Goal: Use online tool/utility: Use online tool/utility

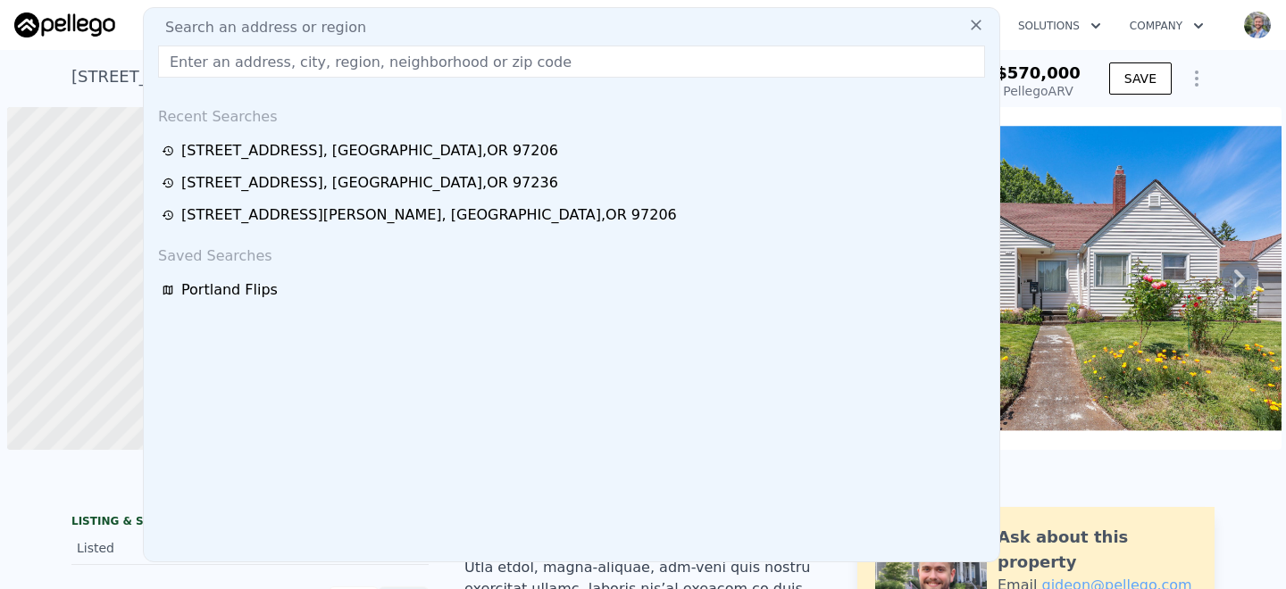
scroll to position [0, 7]
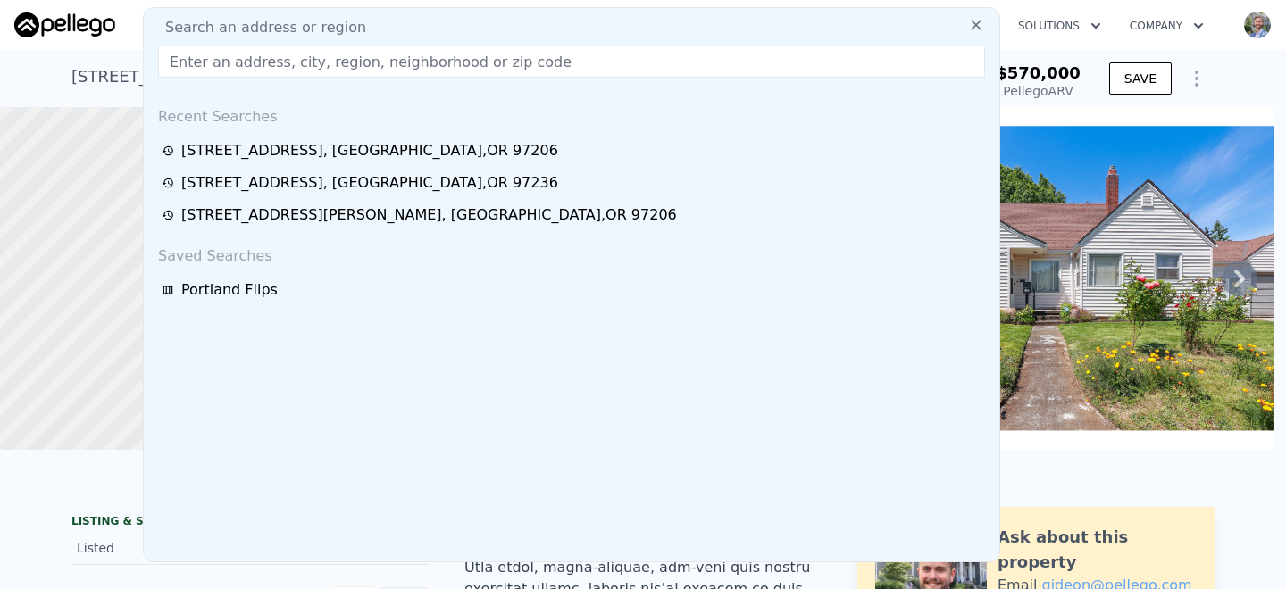
type input "7417 [PERSON_NAME] PL"
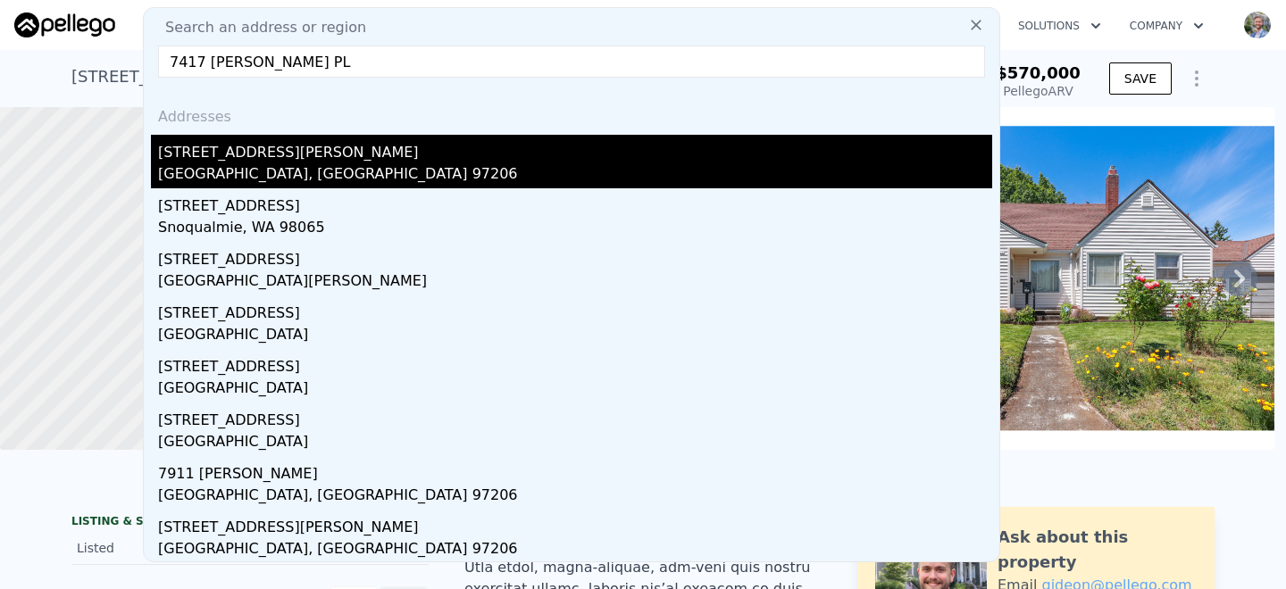
click at [238, 150] on div "[STREET_ADDRESS][PERSON_NAME]" at bounding box center [575, 149] width 834 height 29
type input "3"
type input "1"
type input "720"
type input "980"
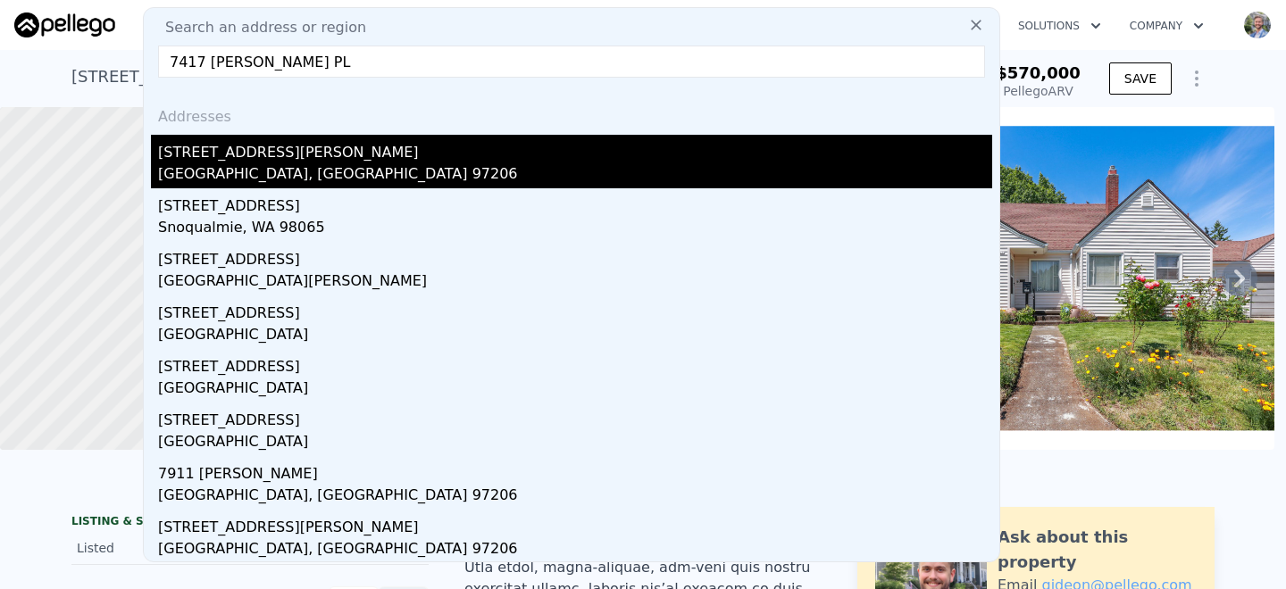
type input "3920"
type input "8712"
type input "$ 408,000"
type input "$ 117,926"
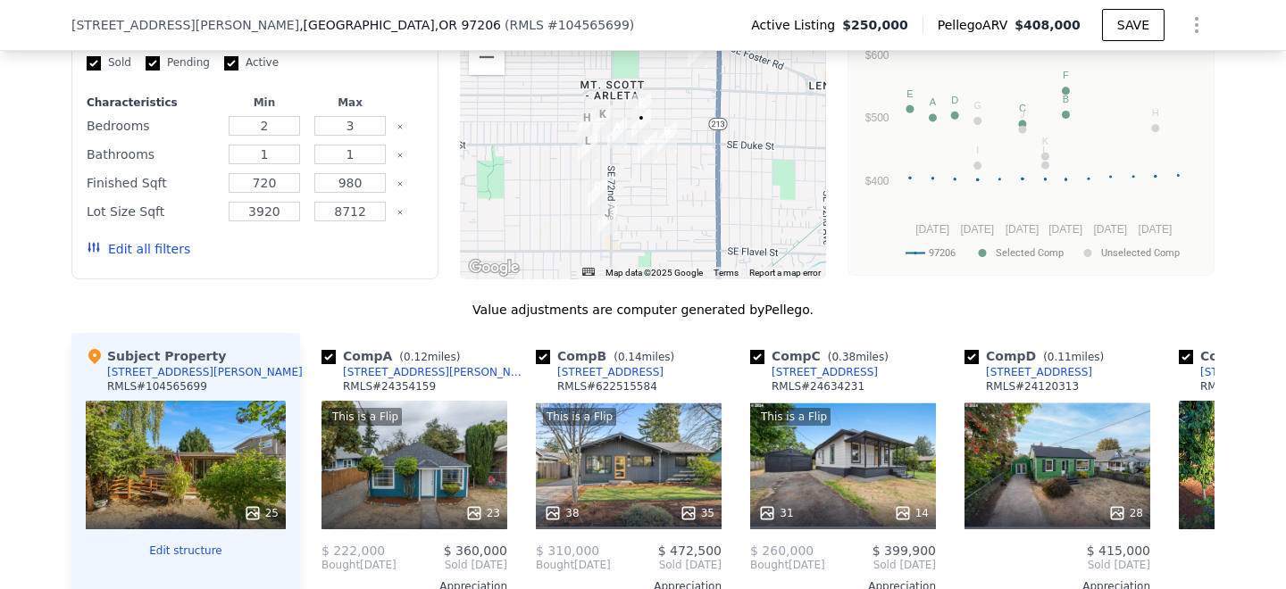
scroll to position [1847, 0]
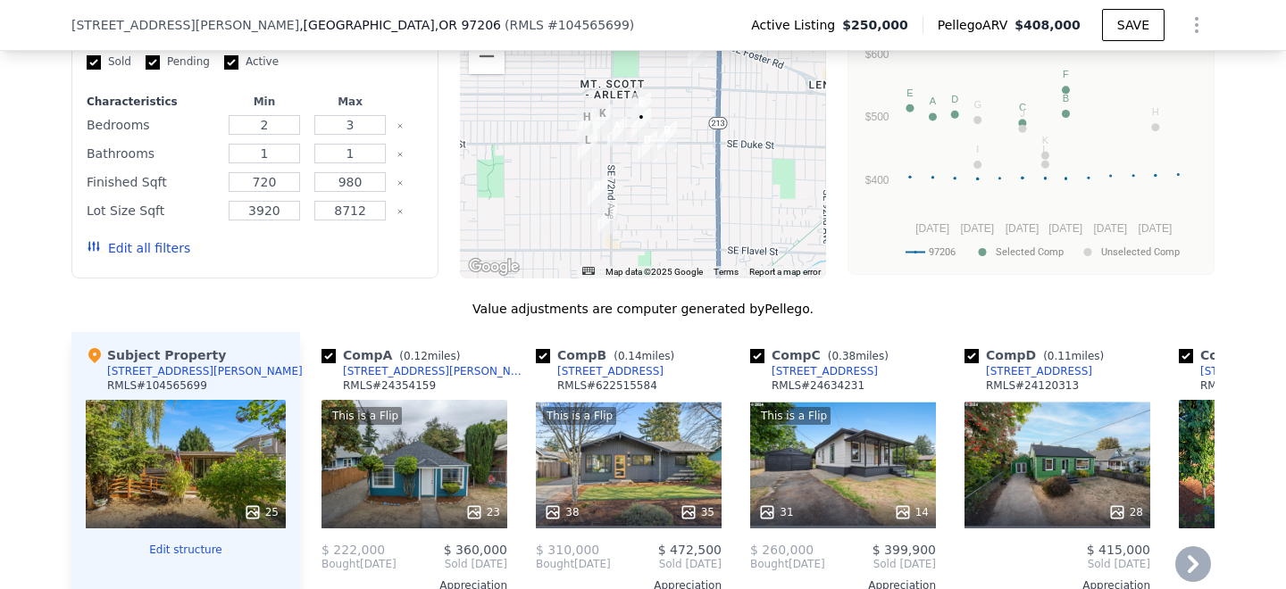
click at [1076, 452] on div "28" at bounding box center [1057, 464] width 186 height 129
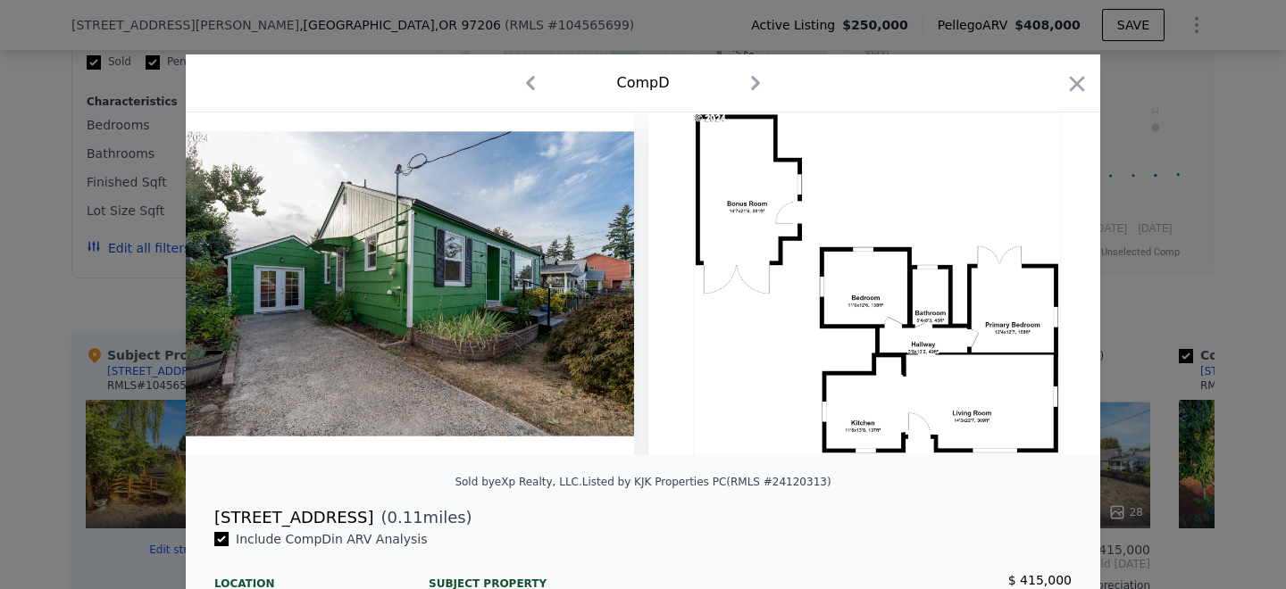
scroll to position [0, 12273]
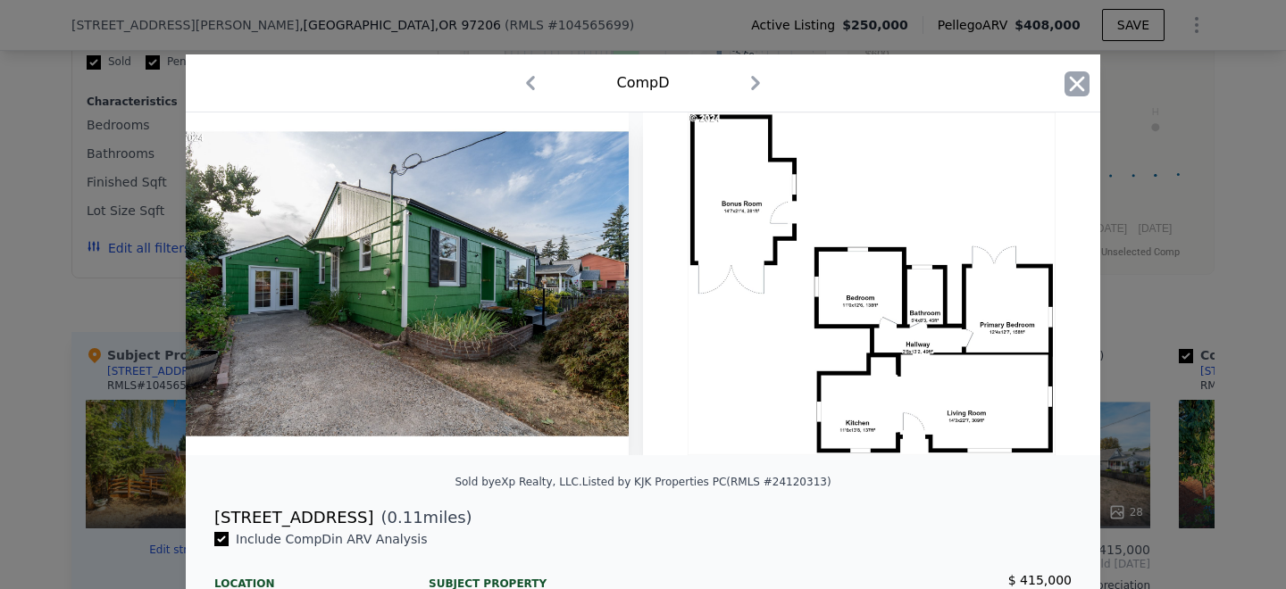
click at [1083, 84] on icon "button" at bounding box center [1076, 83] width 25 height 25
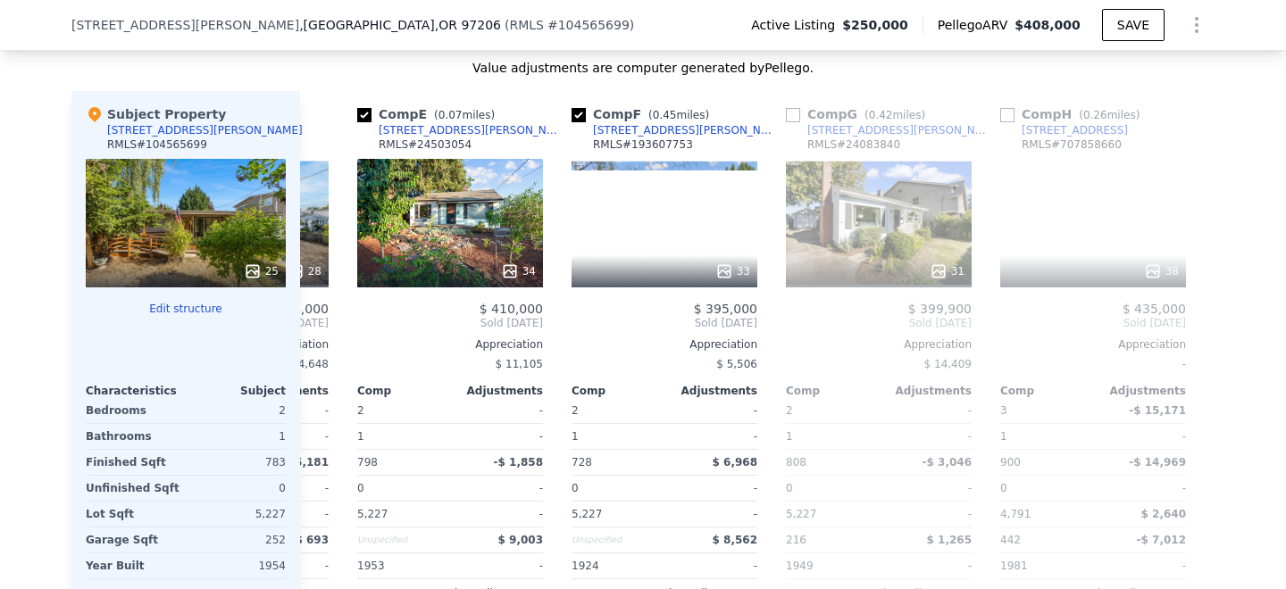
scroll to position [0, 821]
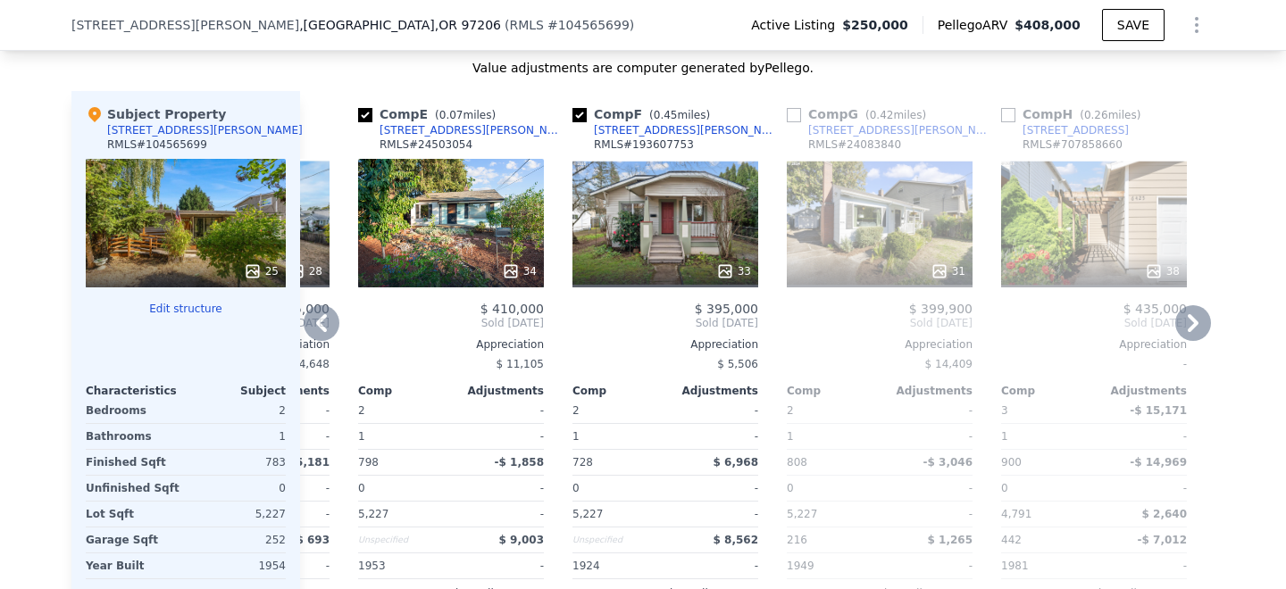
click at [499, 163] on div "34" at bounding box center [451, 223] width 186 height 129
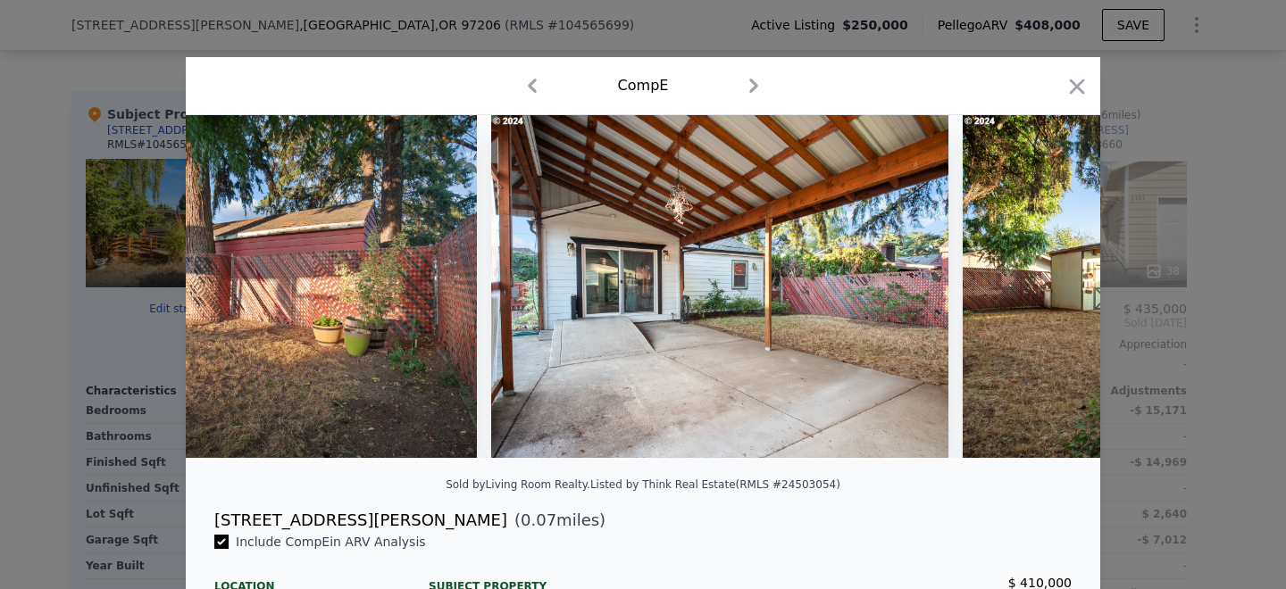
scroll to position [0, 13373]
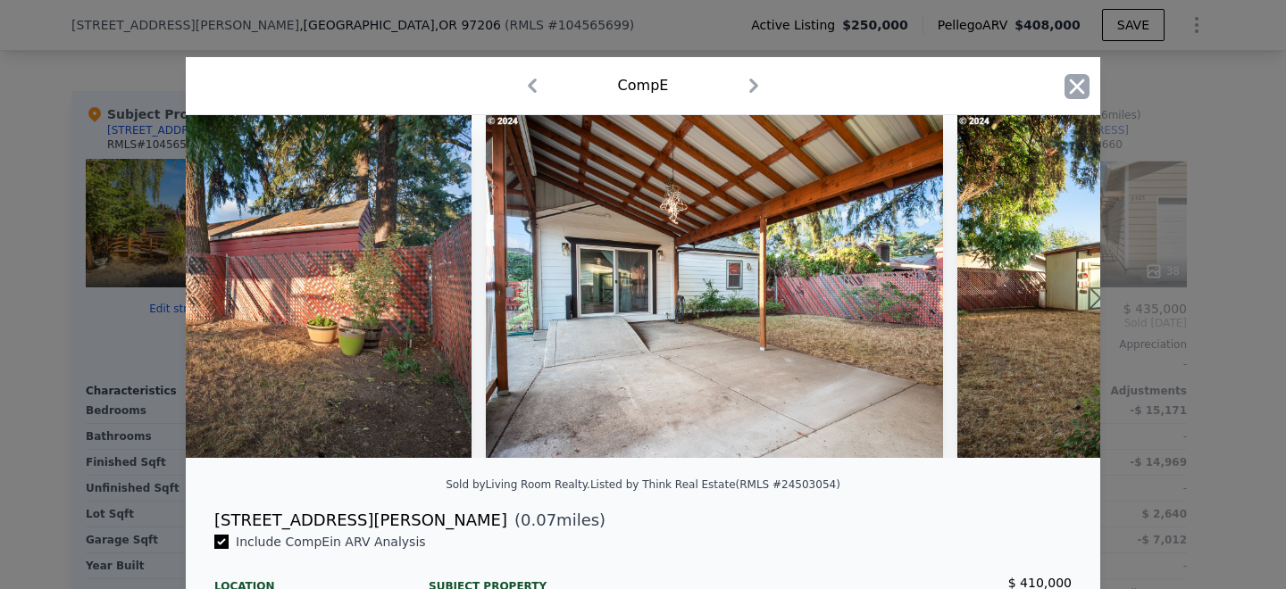
click at [1088, 88] on icon "button" at bounding box center [1076, 86] width 25 height 25
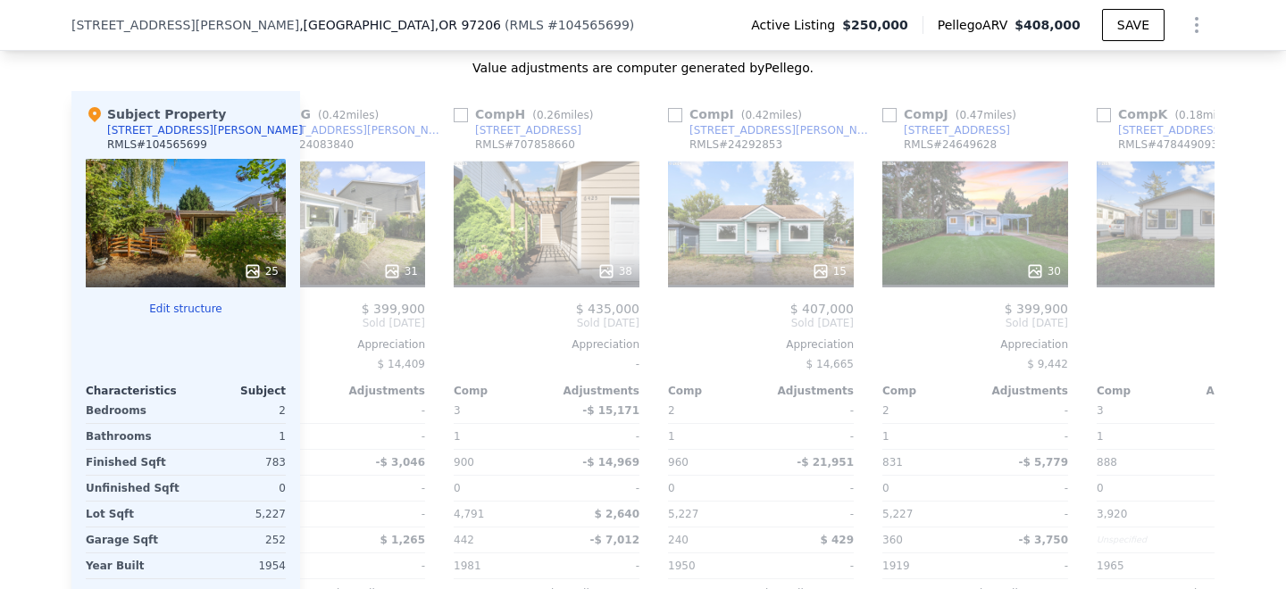
scroll to position [0, 1371]
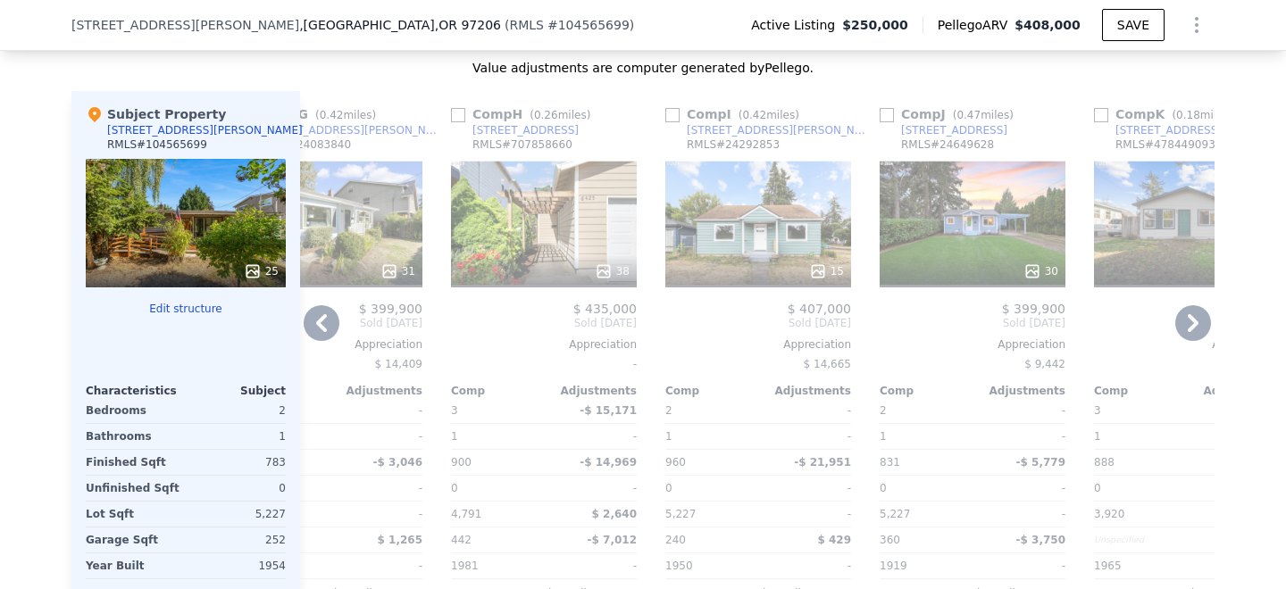
click at [798, 198] on div "15" at bounding box center [758, 223] width 186 height 129
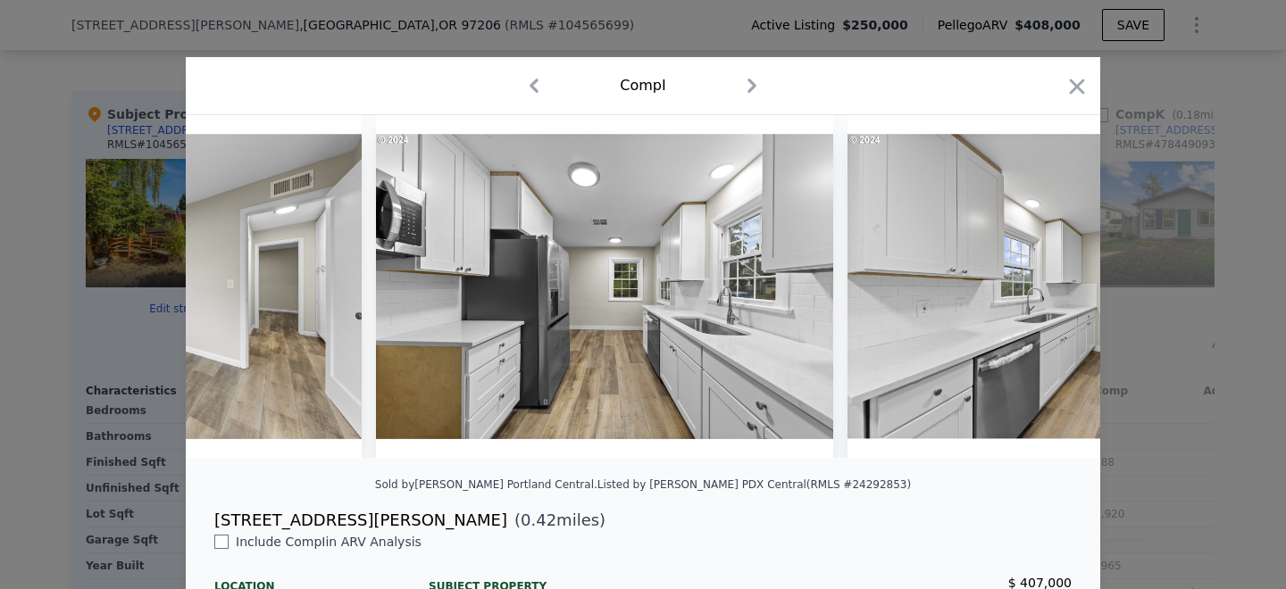
scroll to position [0, 1231]
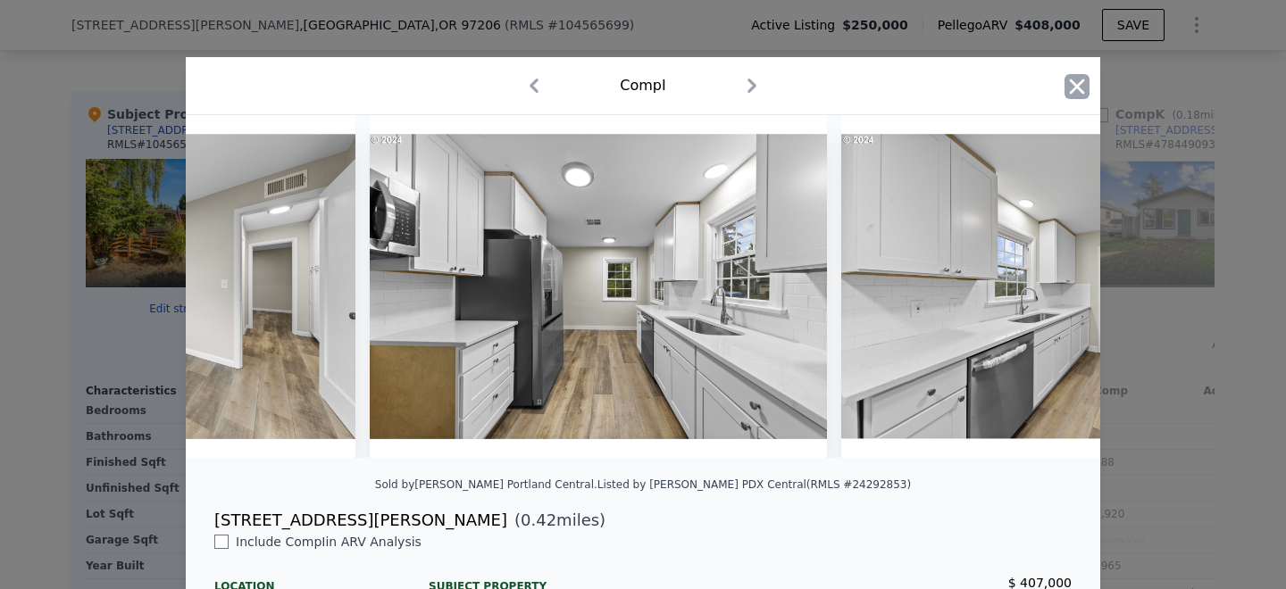
click at [1078, 81] on icon "button" at bounding box center [1076, 86] width 25 height 25
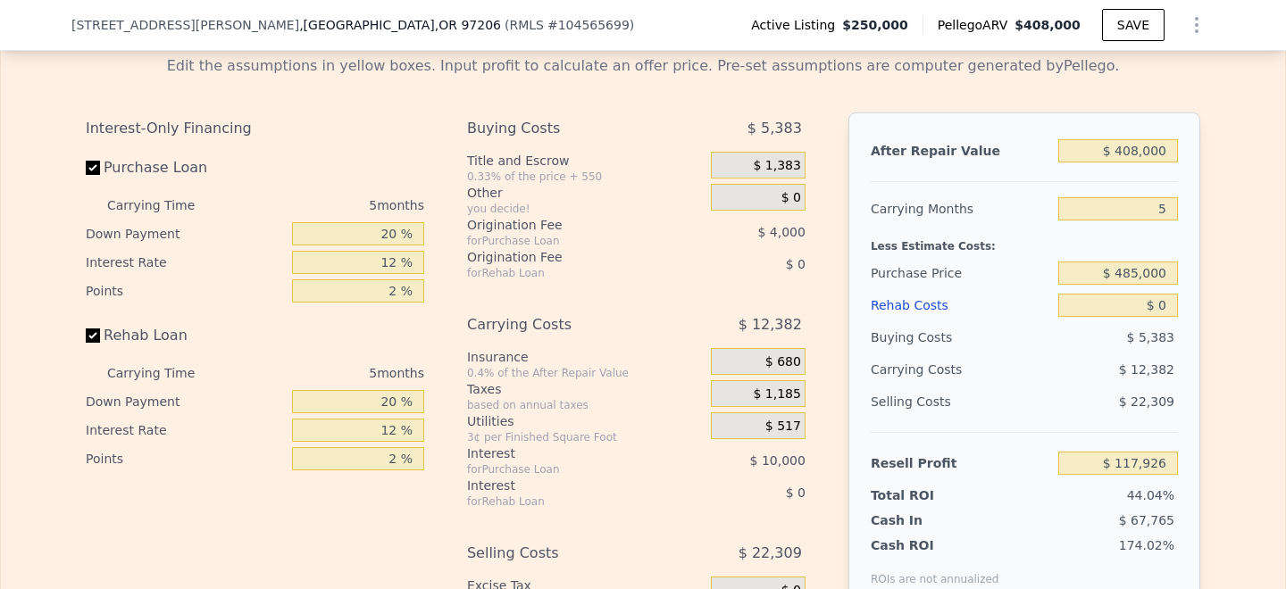
scroll to position [2941, 0]
click at [1139, 261] on input "$ 485,000" at bounding box center [1118, 272] width 120 height 23
type input "$ 300,000"
click at [1251, 264] on div "Edit the assumptions in yellow boxes. Input profit to calculate an offer price.…" at bounding box center [643, 372] width 1284 height 664
type input "$ 64,960"
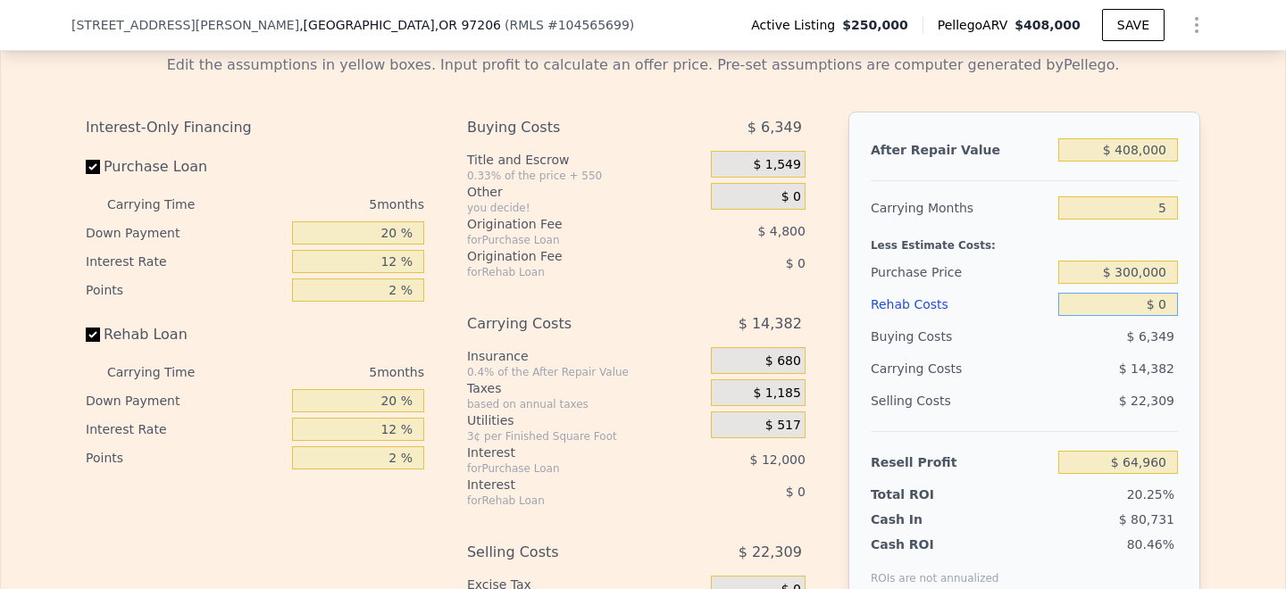
click at [1162, 293] on input "$ 0" at bounding box center [1118, 304] width 120 height 23
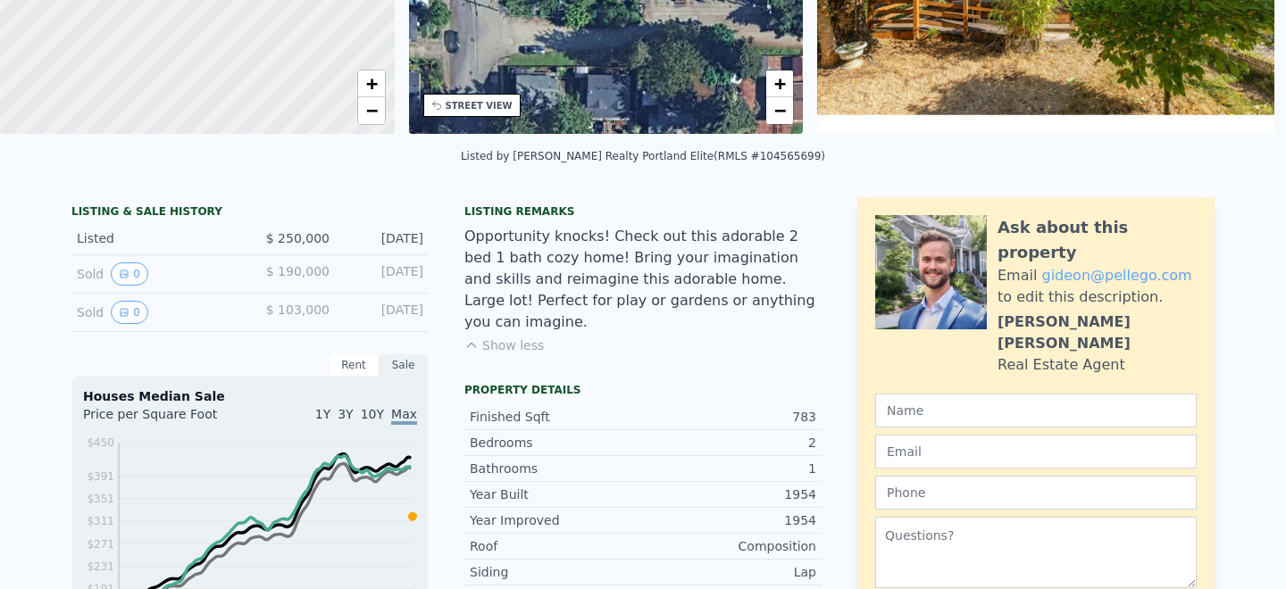
scroll to position [0, 0]
